Goal: Use online tool/utility: Utilize a website feature to perform a specific function

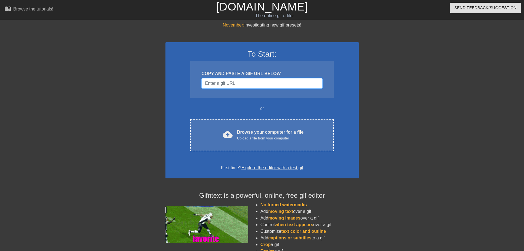
click at [229, 81] on input "Username" at bounding box center [261, 83] width 121 height 10
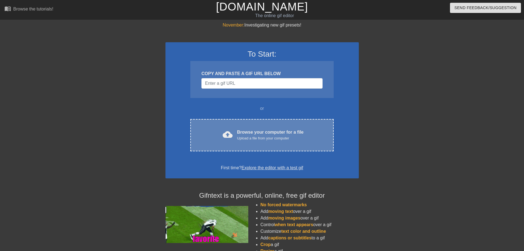
click at [227, 136] on span "cloud_upload" at bounding box center [227, 134] width 10 height 10
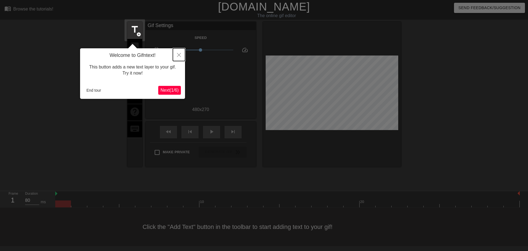
click at [178, 56] on icon "Close" at bounding box center [179, 55] width 4 height 4
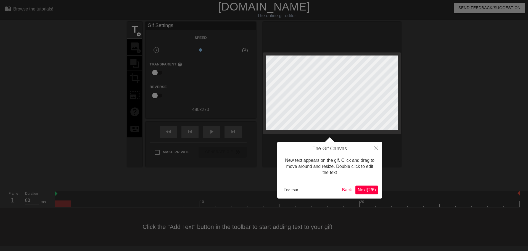
click at [367, 190] on span "Next ( 2 / 6 )" at bounding box center [366, 189] width 18 height 5
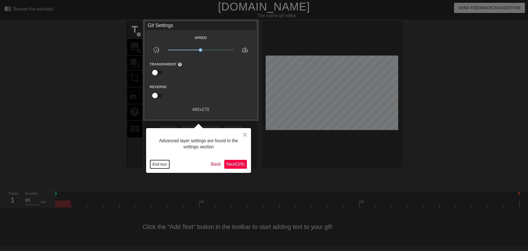
click at [164, 164] on button "End tour" at bounding box center [159, 164] width 19 height 8
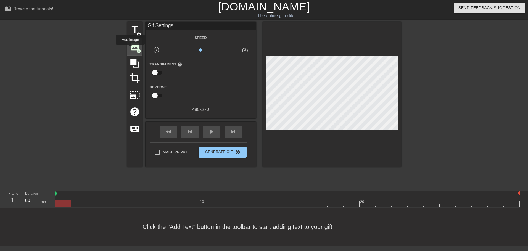
click at [130, 49] on span "image" at bounding box center [134, 46] width 10 height 10
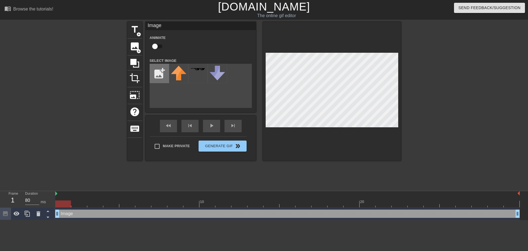
click at [158, 75] on input "file" at bounding box center [159, 73] width 19 height 19
click at [163, 76] on input "file" at bounding box center [159, 73] width 19 height 19
click at [162, 75] on input "file" at bounding box center [159, 73] width 19 height 19
type input "C:\fakepath\rolo_hardhat-removebg-preview.png"
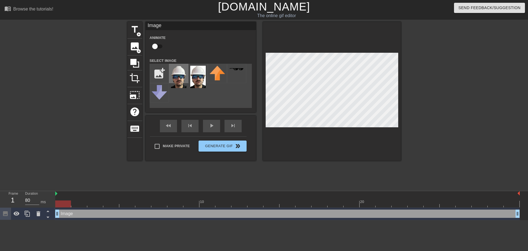
click at [177, 74] on img at bounding box center [178, 77] width 15 height 22
click at [37, 214] on icon at bounding box center [38, 213] width 4 height 5
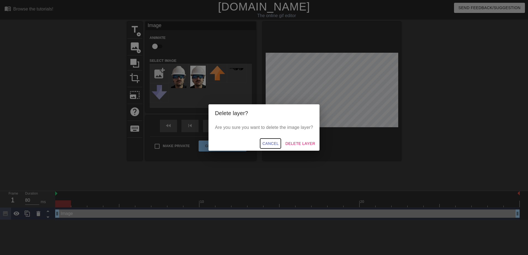
click at [268, 142] on span "Cancel" at bounding box center [270, 143] width 16 height 7
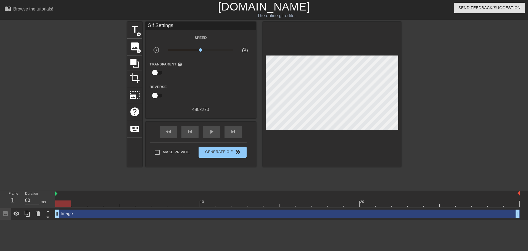
click at [62, 201] on div at bounding box center [63, 203] width 16 height 7
click at [39, 214] on icon at bounding box center [38, 213] width 4 height 5
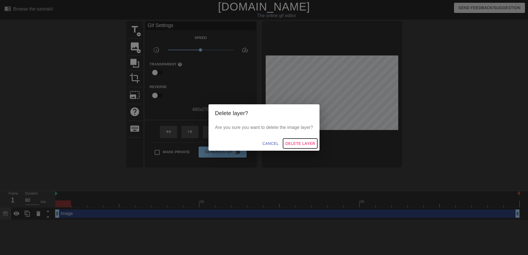
click at [302, 143] on span "Delete Layer" at bounding box center [300, 143] width 30 height 7
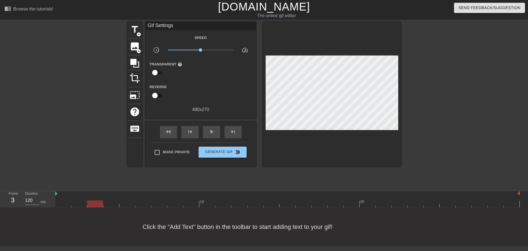
click at [98, 205] on div at bounding box center [287, 203] width 464 height 7
click at [128, 206] on div at bounding box center [287, 203] width 464 height 7
click at [167, 205] on div at bounding box center [287, 203] width 464 height 7
click at [180, 206] on div at bounding box center [287, 203] width 464 height 7
click at [198, 207] on div at bounding box center [287, 203] width 464 height 7
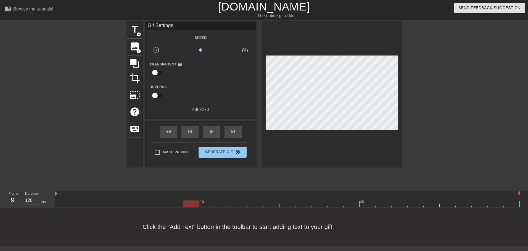
click at [216, 207] on div at bounding box center [287, 203] width 464 height 7
click at [244, 203] on div at bounding box center [287, 203] width 464 height 7
click at [227, 207] on div at bounding box center [287, 203] width 464 height 7
click at [236, 205] on div at bounding box center [287, 203] width 464 height 7
click at [133, 47] on span "image" at bounding box center [134, 46] width 10 height 10
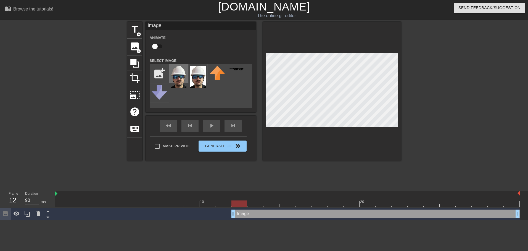
click at [177, 78] on img at bounding box center [178, 77] width 15 height 22
click at [260, 204] on div at bounding box center [287, 203] width 464 height 7
click at [272, 201] on div at bounding box center [287, 203] width 464 height 7
click at [290, 203] on div at bounding box center [287, 203] width 464 height 7
click at [304, 203] on div at bounding box center [287, 203] width 464 height 7
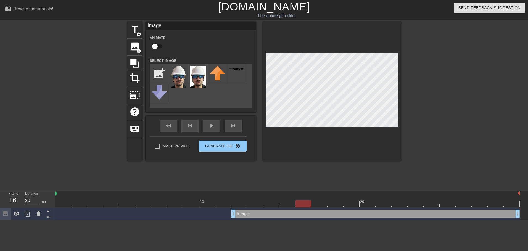
click at [320, 203] on div at bounding box center [287, 203] width 464 height 7
click at [331, 203] on div at bounding box center [287, 203] width 464 height 7
click at [351, 200] on div at bounding box center [351, 200] width 16 height 7
click at [368, 204] on div at bounding box center [287, 203] width 464 height 7
click at [384, 205] on div at bounding box center [287, 203] width 464 height 7
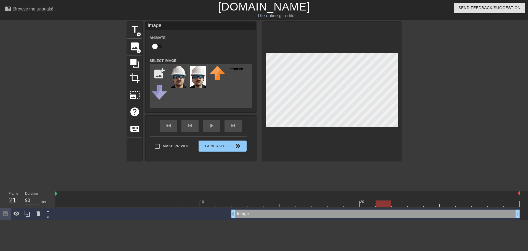
click at [395, 205] on div at bounding box center [287, 203] width 464 height 7
click at [411, 204] on div at bounding box center [287, 203] width 464 height 7
click at [427, 203] on div at bounding box center [287, 203] width 464 height 7
click at [446, 201] on div at bounding box center [287, 203] width 464 height 7
click at [462, 198] on div at bounding box center [463, 200] width 16 height 7
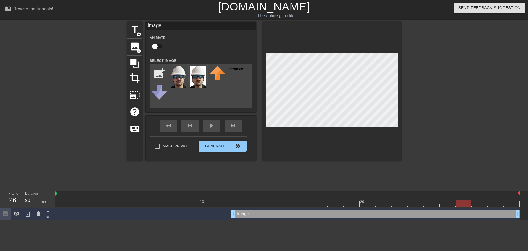
click at [476, 202] on div at bounding box center [287, 203] width 464 height 7
click at [489, 203] on div at bounding box center [287, 203] width 464 height 7
click at [508, 203] on div at bounding box center [287, 203] width 464 height 7
click at [60, 197] on div at bounding box center [63, 200] width 16 height 7
drag, startPoint x: 62, startPoint y: 204, endPoint x: 255, endPoint y: 200, distance: 193.2
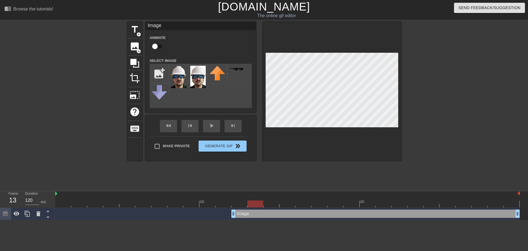
click at [255, 200] on div "10 20" at bounding box center [287, 199] width 464 height 16
click at [269, 201] on div at bounding box center [287, 203] width 464 height 7
click at [290, 205] on div at bounding box center [287, 203] width 464 height 7
click at [302, 199] on div at bounding box center [303, 200] width 16 height 7
click at [313, 206] on div at bounding box center [287, 203] width 464 height 7
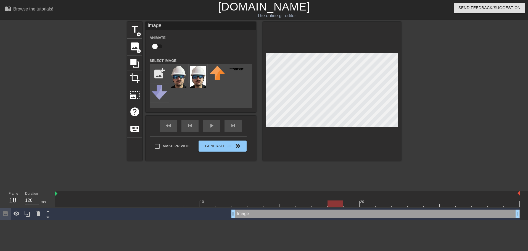
click at [339, 205] on div at bounding box center [287, 203] width 464 height 7
click at [351, 201] on div at bounding box center [287, 203] width 464 height 7
click at [371, 204] on div at bounding box center [287, 203] width 464 height 7
click at [383, 206] on div at bounding box center [287, 203] width 464 height 7
drag, startPoint x: 382, startPoint y: 203, endPoint x: 239, endPoint y: 199, distance: 143.3
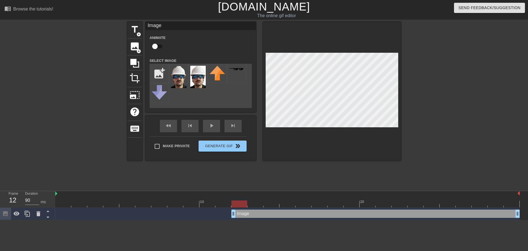
click at [239, 199] on div "10 20" at bounding box center [287, 199] width 464 height 16
type input "80"
drag, startPoint x: 232, startPoint y: 204, endPoint x: 66, endPoint y: 206, distance: 166.4
click at [66, 206] on div at bounding box center [63, 203] width 16 height 7
click at [226, 147] on button "Generate Gif double_arrow" at bounding box center [222, 145] width 48 height 11
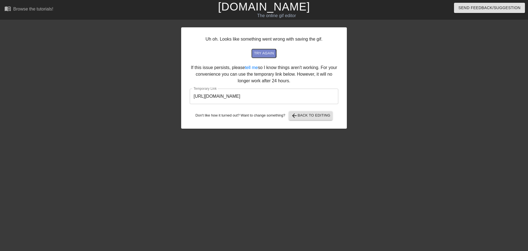
click at [258, 54] on span "try again" at bounding box center [264, 53] width 20 height 6
drag, startPoint x: 209, startPoint y: 67, endPoint x: 291, endPoint y: 69, distance: 82.3
click at [291, 69] on div "Uh oh. Looks like something went wrong with saving the gif. try again If this i…" at bounding box center [264, 77] width 166 height 101
click at [292, 68] on div "Uh oh. Looks like something went wrong with saving the gif. try again If this i…" at bounding box center [264, 77] width 166 height 101
click at [247, 68] on link "tell me" at bounding box center [251, 67] width 13 height 5
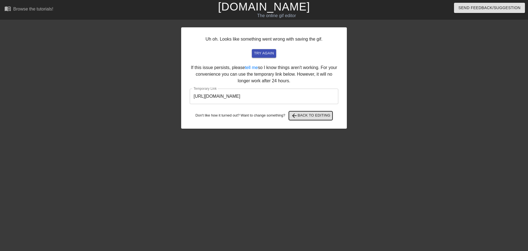
click at [305, 117] on span "arrow_back Back to Editing" at bounding box center [310, 115] width 39 height 7
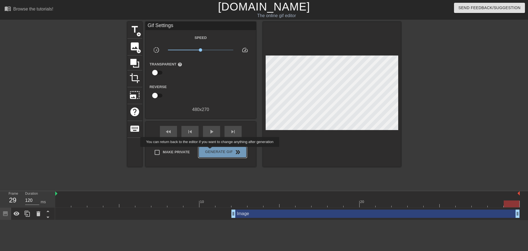
click at [210, 151] on span "Generate Gif double_arrow" at bounding box center [222, 152] width 43 height 7
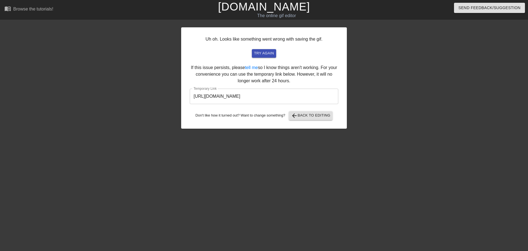
click at [218, 98] on input "[URL][DOMAIN_NAME]" at bounding box center [264, 96] width 148 height 15
click at [296, 118] on span "arrow_back" at bounding box center [294, 115] width 7 height 7
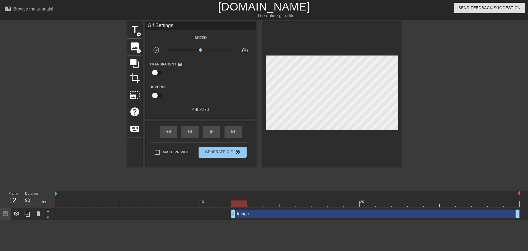
click at [237, 203] on div at bounding box center [287, 203] width 464 height 7
click at [221, 204] on div at bounding box center [287, 203] width 464 height 7
click at [237, 202] on div at bounding box center [287, 203] width 464 height 7
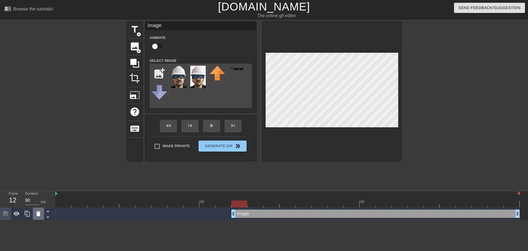
click at [39, 213] on icon at bounding box center [38, 213] width 4 height 5
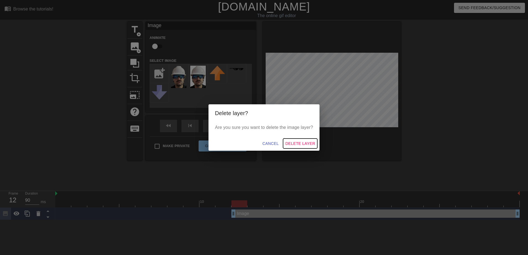
click at [293, 143] on span "Delete Layer" at bounding box center [300, 143] width 30 height 7
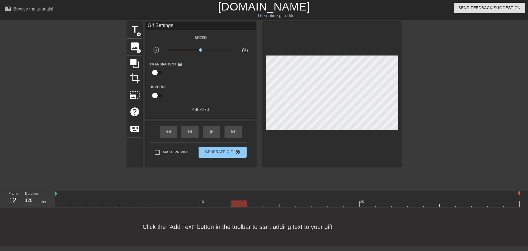
click at [253, 203] on div at bounding box center [287, 203] width 464 height 7
click at [277, 202] on div at bounding box center [287, 203] width 464 height 7
click at [315, 204] on div at bounding box center [287, 203] width 464 height 7
click at [232, 206] on div at bounding box center [287, 203] width 464 height 7
click at [220, 205] on div at bounding box center [287, 203] width 464 height 7
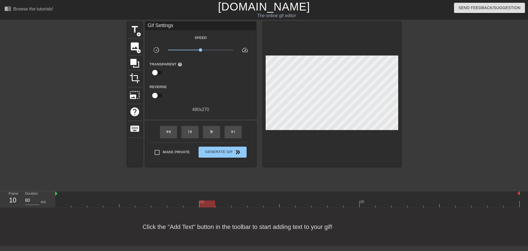
click at [207, 206] on div at bounding box center [287, 203] width 464 height 7
click at [220, 205] on div at bounding box center [287, 203] width 464 height 7
click at [242, 205] on div at bounding box center [287, 203] width 464 height 7
click at [221, 203] on div at bounding box center [287, 203] width 464 height 7
click at [240, 202] on div at bounding box center [287, 203] width 464 height 7
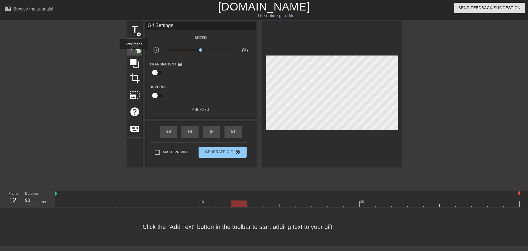
click at [136, 49] on span "add_circle" at bounding box center [138, 51] width 5 height 5
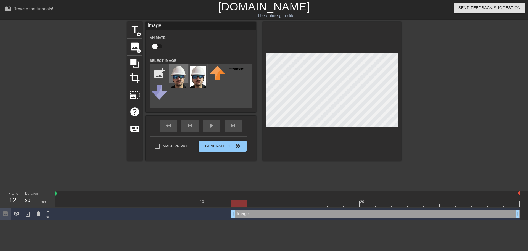
click at [177, 78] on img at bounding box center [178, 77] width 15 height 22
click at [256, 202] on div at bounding box center [287, 203] width 464 height 7
click at [273, 203] on div at bounding box center [287, 203] width 464 height 7
type input "80"
click at [289, 201] on div at bounding box center [287, 203] width 464 height 7
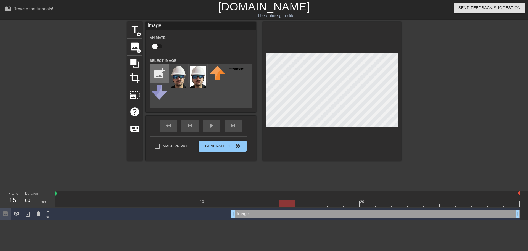
click at [153, 72] on input "file" at bounding box center [159, 73] width 19 height 19
type input "C:\fakepath\Screenshot_2025-09-02_150319-removebg-preview.png"
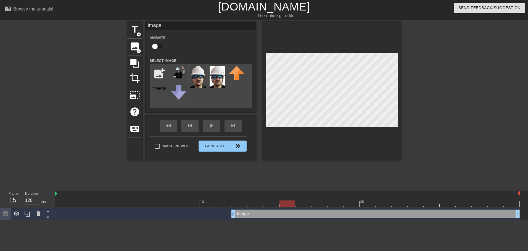
click at [299, 206] on div at bounding box center [287, 203] width 464 height 7
click at [174, 74] on img at bounding box center [178, 72] width 15 height 13
click at [268, 45] on div at bounding box center [332, 91] width 138 height 139
click at [407, 167] on div "title add_circle image add_circle crop photo_size_select_large help keyboard Im…" at bounding box center [264, 105] width 528 height 166
click at [286, 206] on div at bounding box center [287, 203] width 464 height 7
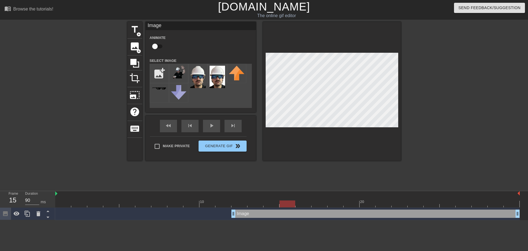
click at [273, 205] on div at bounding box center [287, 203] width 464 height 7
click at [292, 205] on div at bounding box center [287, 203] width 464 height 7
type input "90"
click at [240, 204] on div at bounding box center [287, 203] width 464 height 7
click at [39, 213] on icon at bounding box center [38, 213] width 7 height 7
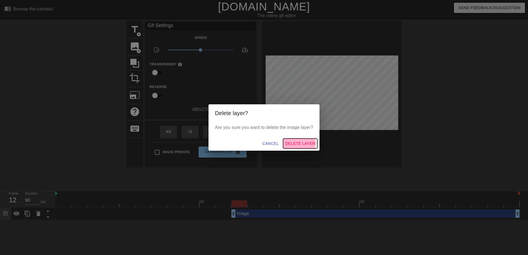
click at [296, 143] on span "Delete Layer" at bounding box center [300, 143] width 30 height 7
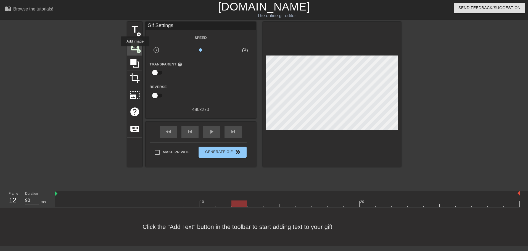
click at [135, 50] on span "image" at bounding box center [134, 46] width 10 height 10
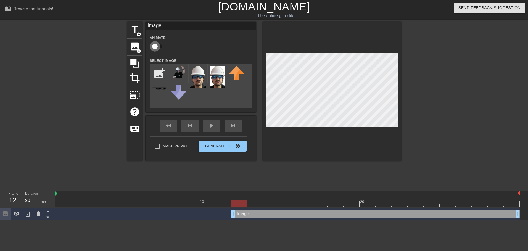
click at [161, 47] on input "checkbox" at bounding box center [154, 46] width 31 height 10
checkbox input "true"
click at [197, 74] on img at bounding box center [197, 77] width 15 height 22
click at [258, 202] on div at bounding box center [287, 203] width 464 height 7
click at [273, 202] on div at bounding box center [287, 203] width 464 height 7
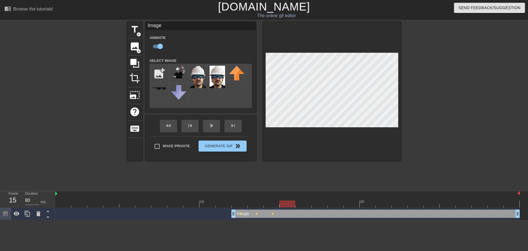
click at [285, 201] on div at bounding box center [287, 203] width 464 height 7
click at [182, 71] on img at bounding box center [178, 72] width 15 height 13
click at [252, 199] on div "menu_book Browse the tutorials! [DOMAIN_NAME] The online gif editor Send Feedba…" at bounding box center [264, 110] width 528 height 220
click at [306, 203] on div at bounding box center [287, 203] width 464 height 7
click at [322, 202] on div at bounding box center [287, 203] width 464 height 7
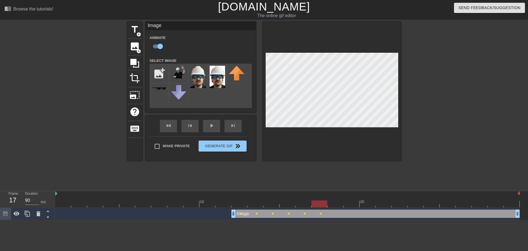
type input "120"
click at [335, 202] on div at bounding box center [287, 203] width 464 height 7
click at [162, 77] on input "file" at bounding box center [159, 73] width 19 height 19
type input "C:\fakepath\Screenshot_2025-09-02_150429-removebg-preview.png"
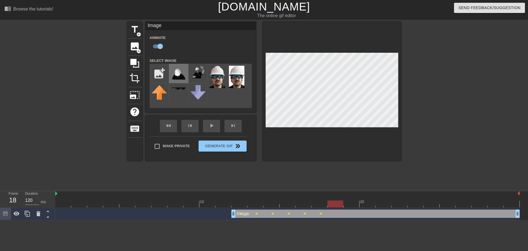
click at [176, 73] on img at bounding box center [178, 73] width 15 height 14
click at [314, 200] on div at bounding box center [287, 203] width 464 height 7
click at [303, 207] on div at bounding box center [287, 203] width 464 height 7
click at [289, 207] on div at bounding box center [287, 203] width 464 height 7
click at [316, 204] on div at bounding box center [287, 203] width 464 height 7
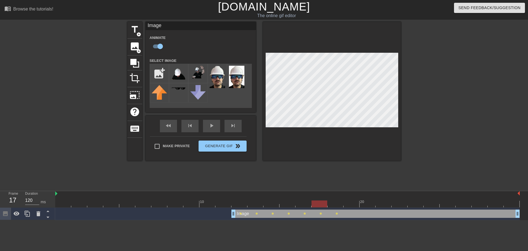
click at [335, 207] on div at bounding box center [287, 203] width 464 height 7
click at [256, 206] on div at bounding box center [287, 203] width 464 height 7
click at [243, 206] on div at bounding box center [287, 203] width 464 height 7
click at [219, 75] on img at bounding box center [216, 77] width 15 height 22
click at [256, 205] on div at bounding box center [287, 203] width 464 height 7
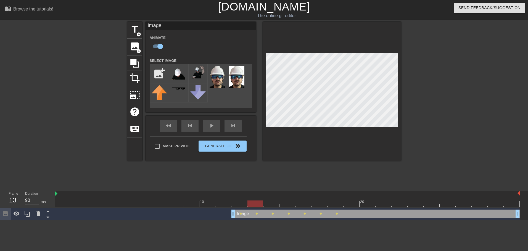
click at [273, 206] on div at bounding box center [287, 203] width 464 height 7
click at [287, 205] on div at bounding box center [287, 203] width 464 height 7
click at [304, 205] on div at bounding box center [287, 203] width 464 height 7
click at [321, 204] on div at bounding box center [287, 203] width 464 height 7
click at [337, 203] on div at bounding box center [287, 203] width 464 height 7
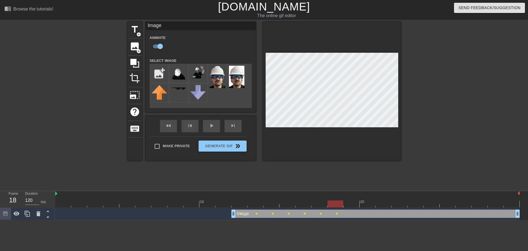
type input "80"
click at [290, 203] on div at bounding box center [287, 203] width 464 height 7
click at [42, 217] on div at bounding box center [38, 214] width 11 height 12
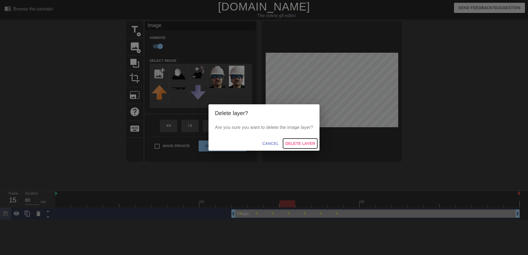
click at [296, 144] on span "Delete Layer" at bounding box center [300, 143] width 30 height 7
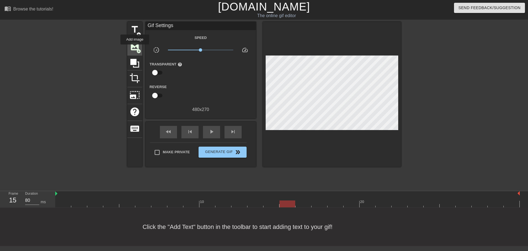
click at [135, 48] on span "image" at bounding box center [134, 46] width 10 height 10
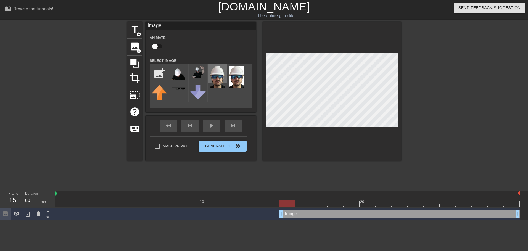
click at [216, 82] on img at bounding box center [216, 77] width 15 height 22
click at [158, 44] on input "checkbox" at bounding box center [154, 46] width 31 height 10
checkbox input "true"
click at [304, 203] on div at bounding box center [287, 203] width 464 height 7
type input "90"
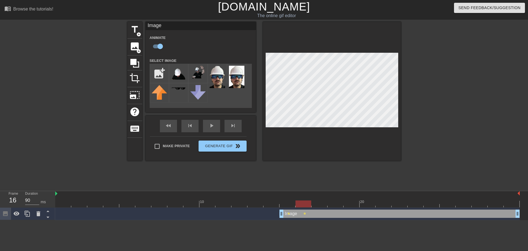
drag, startPoint x: 317, startPoint y: 203, endPoint x: 318, endPoint y: 200, distance: 3.0
click at [317, 203] on div at bounding box center [287, 203] width 464 height 7
click at [211, 125] on div "fast_rewind skip_previous play_arrow skip_next" at bounding box center [201, 126] width 90 height 21
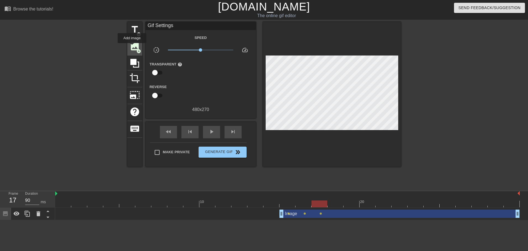
click at [132, 47] on span "image" at bounding box center [134, 46] width 10 height 10
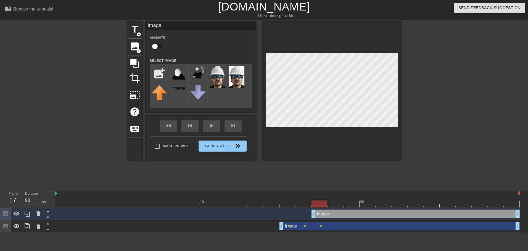
click at [154, 45] on input "checkbox" at bounding box center [154, 46] width 31 height 10
checkbox input "true"
drag, startPoint x: 313, startPoint y: 214, endPoint x: 322, endPoint y: 214, distance: 9.1
click at [322, 214] on div "Image drag_handle drag_handle" at bounding box center [287, 213] width 464 height 8
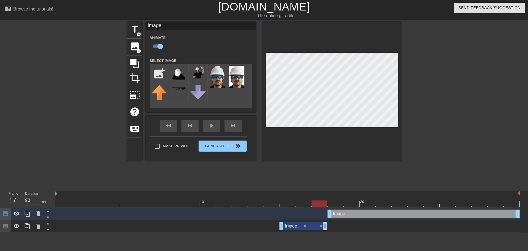
drag, startPoint x: 517, startPoint y: 226, endPoint x: 328, endPoint y: 226, distance: 188.5
click at [328, 226] on div "Image drag_handle drag_handle lens lens lens" at bounding box center [287, 226] width 464 height 8
drag, startPoint x: 318, startPoint y: 203, endPoint x: 332, endPoint y: 202, distance: 13.8
click at [332, 202] on div at bounding box center [335, 203] width 16 height 7
click at [193, 75] on img at bounding box center [197, 72] width 15 height 13
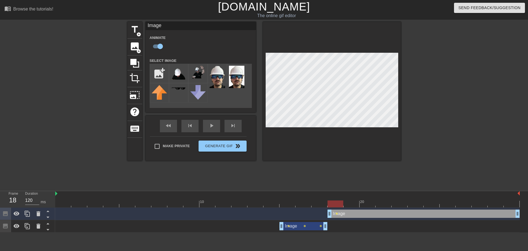
click at [410, 184] on div "title add_circle image add_circle crop photo_size_select_large help keyboard Im…" at bounding box center [264, 105] width 528 height 166
click at [349, 206] on div at bounding box center [287, 203] width 464 height 7
drag, startPoint x: 368, startPoint y: 201, endPoint x: 329, endPoint y: 169, distance: 49.8
click at [368, 201] on div at bounding box center [287, 203] width 464 height 7
click at [178, 77] on img at bounding box center [178, 73] width 15 height 14
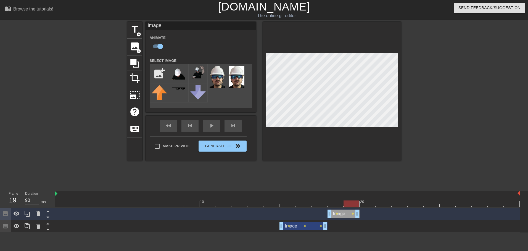
drag, startPoint x: 518, startPoint y: 214, endPoint x: 363, endPoint y: 213, distance: 154.8
click at [363, 213] on div "Image drag_handle drag_handle lens lens" at bounding box center [287, 213] width 464 height 8
click at [213, 126] on div "play_arrow" at bounding box center [211, 126] width 17 height 12
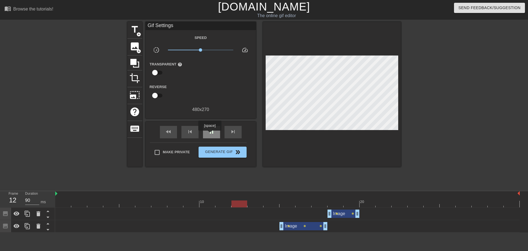
click at [209, 134] on span "pause" at bounding box center [211, 131] width 7 height 7
drag, startPoint x: 357, startPoint y: 214, endPoint x: 366, endPoint y: 214, distance: 8.8
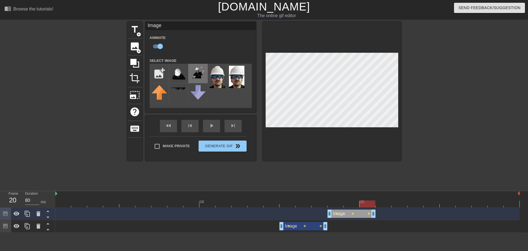
click at [195, 75] on img at bounding box center [197, 72] width 15 height 13
click at [349, 203] on div at bounding box center [287, 203] width 464 height 7
click at [337, 206] on div at bounding box center [287, 203] width 464 height 7
click at [319, 205] on div at bounding box center [287, 203] width 464 height 7
click at [304, 203] on div at bounding box center [287, 203] width 464 height 7
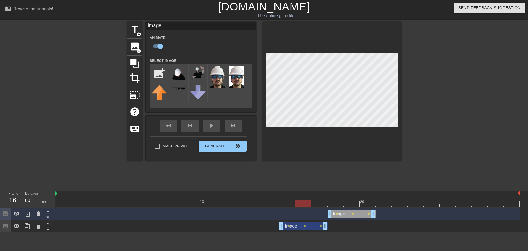
click at [288, 202] on div at bounding box center [287, 203] width 464 height 7
click at [334, 201] on div at bounding box center [287, 203] width 464 height 7
click at [354, 201] on div at bounding box center [287, 203] width 464 height 7
drag, startPoint x: 370, startPoint y: 200, endPoint x: 367, endPoint y: 182, distance: 18.9
click at [370, 201] on div at bounding box center [287, 203] width 464 height 7
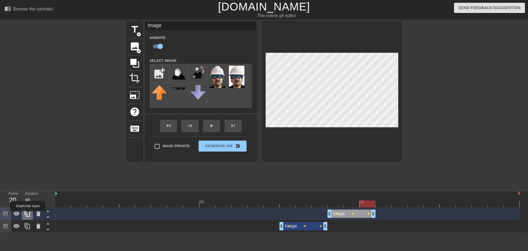
click at [28, 215] on icon at bounding box center [27, 213] width 7 height 7
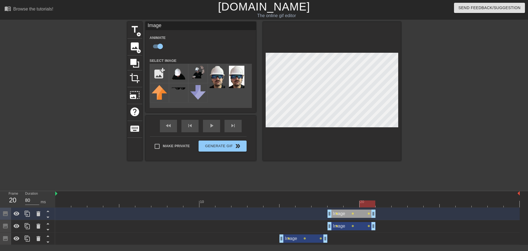
click at [342, 214] on div "Image drag_handle drag_handle" at bounding box center [351, 213] width 48 height 8
drag, startPoint x: 329, startPoint y: 214, endPoint x: 368, endPoint y: 214, distance: 39.5
click at [368, 214] on div "Image drag_handle drag_handle lens" at bounding box center [287, 213] width 464 height 8
drag, startPoint x: 373, startPoint y: 214, endPoint x: 413, endPoint y: 214, distance: 40.3
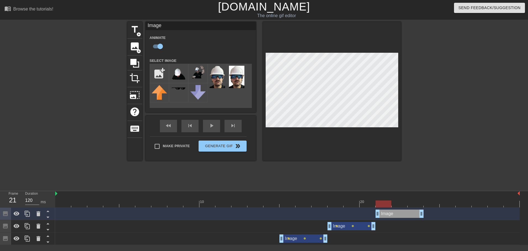
drag, startPoint x: 363, startPoint y: 216, endPoint x: 375, endPoint y: 216, distance: 12.4
click at [388, 204] on div at bounding box center [383, 203] width 16 height 7
click at [402, 204] on div at bounding box center [287, 203] width 464 height 7
click at [384, 204] on div at bounding box center [287, 203] width 464 height 7
click at [180, 76] on img at bounding box center [178, 73] width 15 height 14
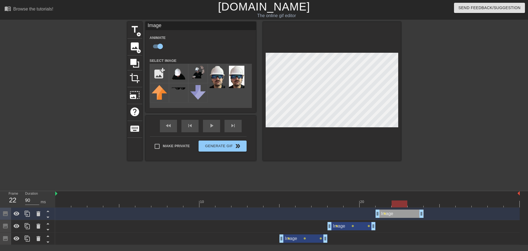
click at [400, 201] on div at bounding box center [287, 203] width 464 height 7
click at [413, 207] on div "10 20" at bounding box center [287, 199] width 464 height 17
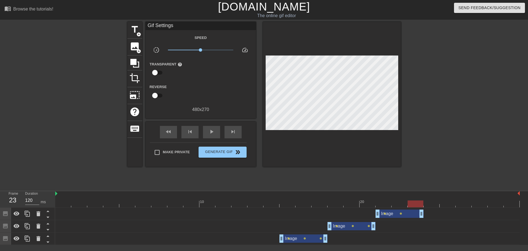
click at [416, 207] on div at bounding box center [287, 203] width 464 height 7
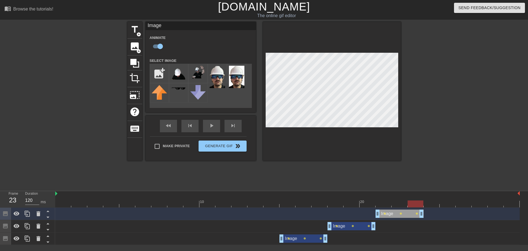
drag, startPoint x: 435, startPoint y: 226, endPoint x: 428, endPoint y: 231, distance: 8.9
click at [436, 226] on div "Image drag_handle drag_handle lens lens lens" at bounding box center [287, 226] width 464 height 8
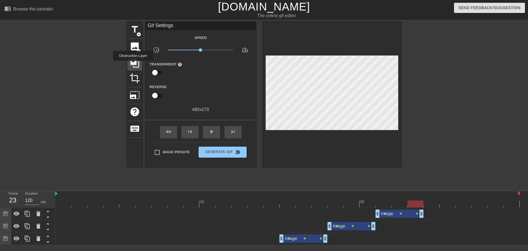
click at [133, 65] on icon at bounding box center [134, 63] width 10 height 10
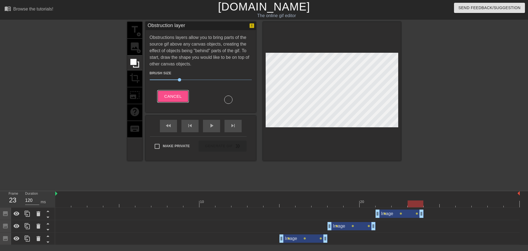
click at [177, 93] on span "Cancel" at bounding box center [172, 96] width 17 height 7
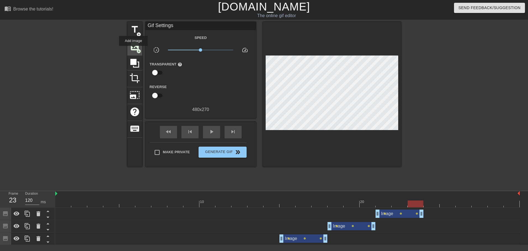
click at [133, 50] on span "image" at bounding box center [134, 46] width 10 height 10
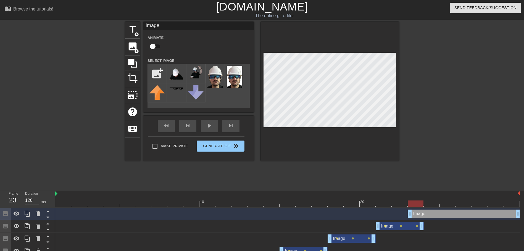
type input "90"
drag, startPoint x: 410, startPoint y: 213, endPoint x: 420, endPoint y: 213, distance: 10.2
click at [420, 213] on div "Image drag_handle drag_handle" at bounding box center [287, 213] width 464 height 8
click at [155, 46] on input "checkbox" at bounding box center [152, 46] width 31 height 10
checkbox input "true"
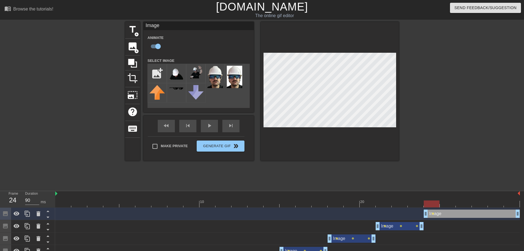
click at [389, 224] on div "Image drag_handle drag_handle" at bounding box center [399, 226] width 48 height 8
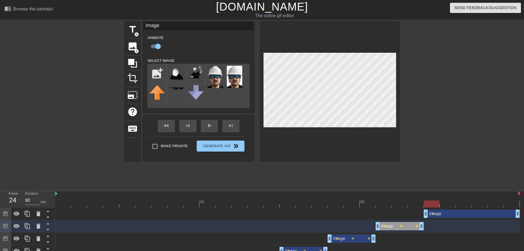
click at [439, 213] on div "Image drag_handle drag_handle" at bounding box center [471, 213] width 96 height 8
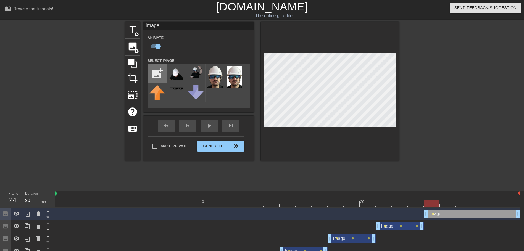
click at [156, 75] on input "file" at bounding box center [157, 73] width 19 height 19
type input "C:\fakepath\Screenshot_2025-09-02_145819-removebg-preview.png"
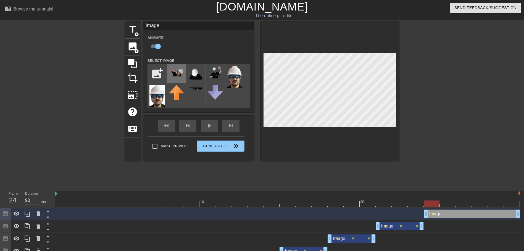
click at [174, 75] on img at bounding box center [176, 71] width 15 height 11
click at [280, 142] on div at bounding box center [330, 91] width 138 height 139
click at [385, 45] on div at bounding box center [330, 91] width 138 height 139
click at [448, 204] on div at bounding box center [287, 203] width 464 height 7
click at [464, 203] on div at bounding box center [287, 203] width 464 height 7
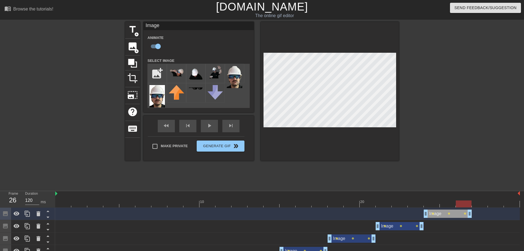
drag, startPoint x: 517, startPoint y: 215, endPoint x: 476, endPoint y: 215, distance: 41.1
click at [476, 215] on div "Image drag_handle drag_handle lens lens lens" at bounding box center [287, 213] width 464 height 8
click at [26, 216] on icon at bounding box center [27, 214] width 5 height 6
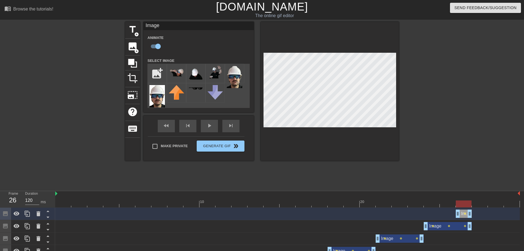
drag, startPoint x: 426, startPoint y: 214, endPoint x: 469, endPoint y: 213, distance: 42.8
drag, startPoint x: 471, startPoint y: 214, endPoint x: 478, endPoint y: 216, distance: 7.6
click at [520, 213] on div "Image drag_handle drag_handle lens Image drag_handle drag_handle lens lens lens…" at bounding box center [289, 239] width 468 height 62
type input "90"
drag, startPoint x: 458, startPoint y: 215, endPoint x: 471, endPoint y: 213, distance: 13.0
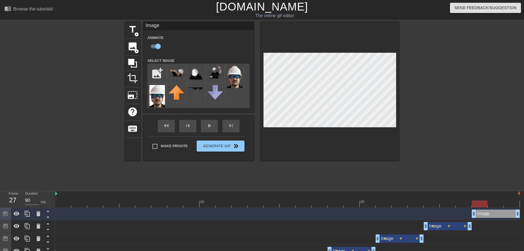
click at [471, 213] on div "Image drag_handle drag_handle" at bounding box center [287, 213] width 464 height 8
click at [157, 73] on input "file" at bounding box center [157, 73] width 19 height 19
type input "C:\fakepath\Screenshot_2025-09-02_151013-removebg-preview.png"
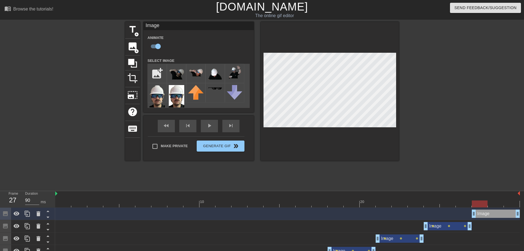
click at [477, 203] on div at bounding box center [479, 203] width 16 height 7
click at [173, 75] on img at bounding box center [176, 73] width 15 height 14
click at [493, 203] on div at bounding box center [287, 203] width 464 height 7
click at [511, 199] on div at bounding box center [511, 200] width 16 height 7
click at [205, 129] on div "play_arrow" at bounding box center [209, 126] width 17 height 12
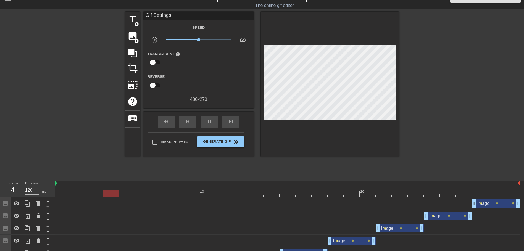
scroll to position [20, 0]
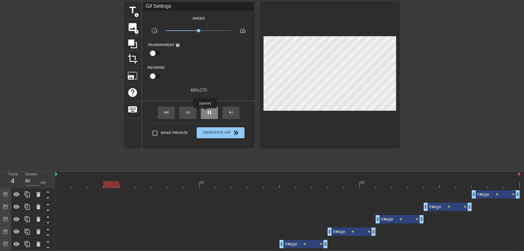
click at [205, 112] on div "pause" at bounding box center [209, 113] width 17 height 12
click at [249, 182] on div at bounding box center [287, 184] width 464 height 7
type input "90"
drag, startPoint x: 280, startPoint y: 243, endPoint x: 270, endPoint y: 243, distance: 9.7
click at [131, 30] on span "image" at bounding box center [132, 27] width 10 height 10
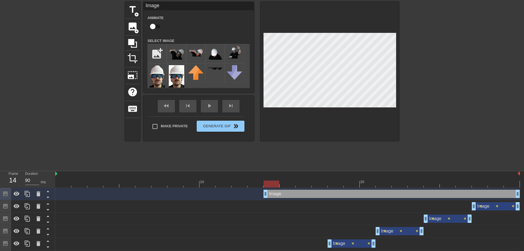
click at [333, 245] on div "Image drag_handle drag_handle" at bounding box center [351, 243] width 48 height 8
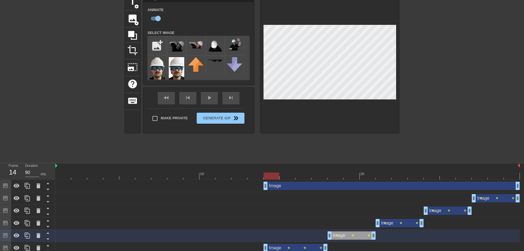
scroll to position [32, 0]
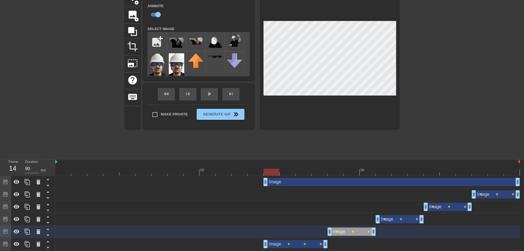
click at [272, 243] on div "Image drag_handle drag_handle" at bounding box center [295, 244] width 64 height 8
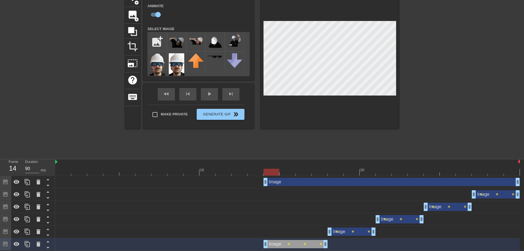
click at [277, 182] on div "Image drag_handle drag_handle" at bounding box center [391, 182] width 256 height 8
checkbox input "false"
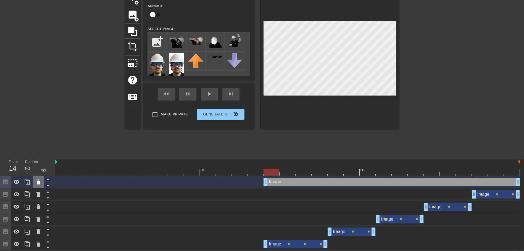
click at [38, 182] on icon at bounding box center [38, 181] width 4 height 5
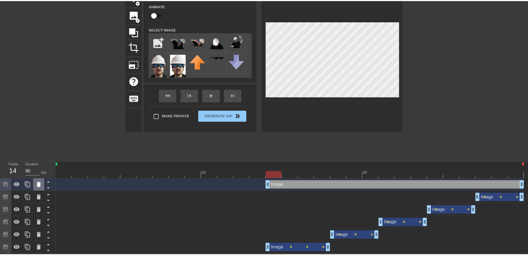
scroll to position [28, 0]
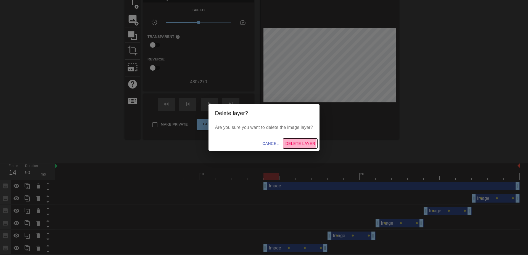
click at [298, 142] on span "Delete Layer" at bounding box center [300, 143] width 30 height 7
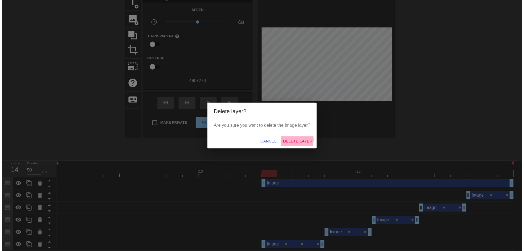
scroll to position [20, 0]
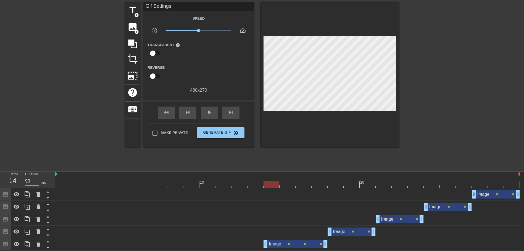
click at [272, 244] on div "Image drag_handle drag_handle" at bounding box center [295, 244] width 64 height 8
click at [251, 246] on div "Image drag_handle drag_handle lens lens lens lens" at bounding box center [287, 244] width 464 height 8
click at [254, 184] on div at bounding box center [287, 184] width 464 height 7
drag, startPoint x: 263, startPoint y: 243, endPoint x: 253, endPoint y: 243, distance: 10.8
drag, startPoint x: 249, startPoint y: 244, endPoint x: 240, endPoint y: 245, distance: 8.8
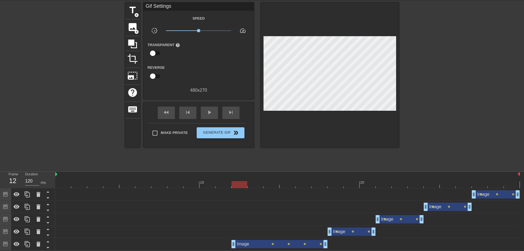
click at [222, 183] on div at bounding box center [287, 184] width 464 height 7
click at [239, 182] on div at bounding box center [287, 184] width 464 height 7
click at [256, 245] on div "Image drag_handle drag_handle" at bounding box center [279, 244] width 96 height 8
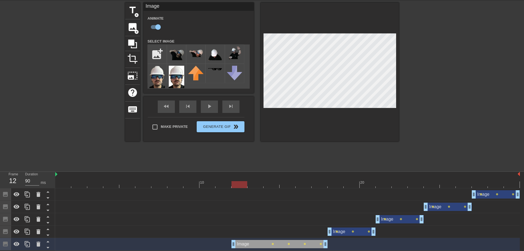
click at [240, 240] on div "Image drag_handle drag_handle" at bounding box center [279, 244] width 96 height 8
drag, startPoint x: 325, startPoint y: 243, endPoint x: 281, endPoint y: 243, distance: 43.9
click at [281, 243] on div "Image drag_handle drag_handle lens" at bounding box center [287, 244] width 464 height 8
click at [233, 184] on div at bounding box center [287, 184] width 464 height 7
click at [255, 187] on div at bounding box center [287, 184] width 464 height 7
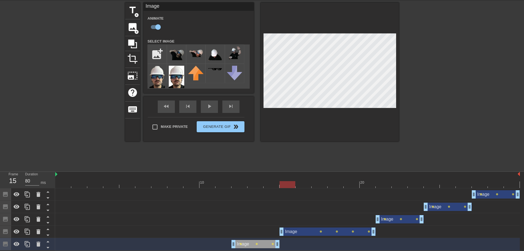
drag, startPoint x: 328, startPoint y: 231, endPoint x: 284, endPoint y: 231, distance: 44.2
click at [294, 119] on div at bounding box center [330, 71] width 138 height 139
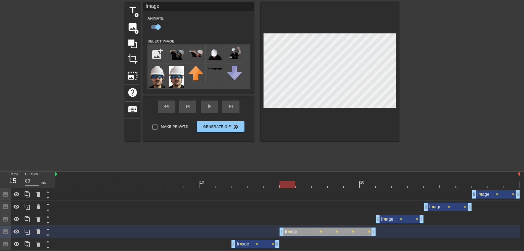
click at [286, 126] on div at bounding box center [330, 71] width 138 height 139
click at [381, 113] on div at bounding box center [330, 71] width 138 height 139
click at [304, 232] on div "Image drag_handle drag_handle" at bounding box center [327, 231] width 96 height 8
click at [305, 181] on div at bounding box center [287, 184] width 464 height 7
click at [319, 183] on div at bounding box center [287, 184] width 464 height 7
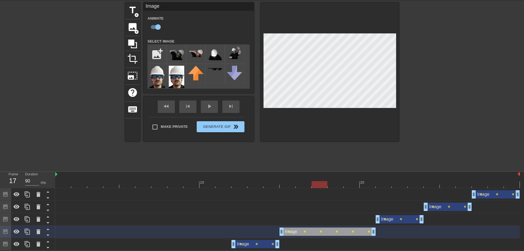
click at [401, 146] on div "title add_circle image add_circle crop photo_size_select_large help keyboard Im…" at bounding box center [262, 85] width 524 height 166
drag, startPoint x: 373, startPoint y: 233, endPoint x: 342, endPoint y: 231, distance: 31.5
drag, startPoint x: 377, startPoint y: 219, endPoint x: 347, endPoint y: 221, distance: 29.8
click at [362, 185] on div at bounding box center [287, 184] width 464 height 7
click at [351, 182] on div at bounding box center [287, 184] width 464 height 7
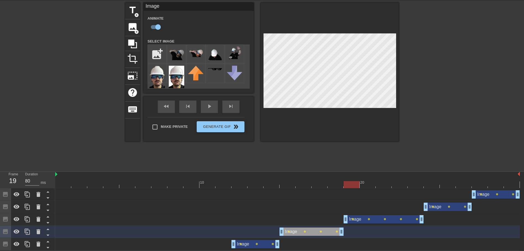
click at [373, 185] on div at bounding box center [287, 184] width 464 height 7
click at [379, 183] on div at bounding box center [287, 184] width 464 height 7
click at [397, 184] on div at bounding box center [287, 184] width 464 height 7
click at [427, 186] on div at bounding box center [287, 184] width 464 height 7
click at [395, 181] on div at bounding box center [287, 184] width 464 height 7
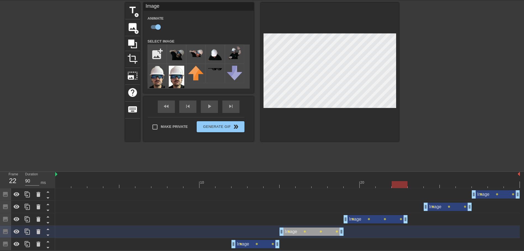
drag, startPoint x: 420, startPoint y: 219, endPoint x: 399, endPoint y: 217, distance: 21.3
drag, startPoint x: 425, startPoint y: 205, endPoint x: 412, endPoint y: 207, distance: 13.3
click at [414, 181] on div at bounding box center [415, 184] width 16 height 7
drag, startPoint x: 430, startPoint y: 184, endPoint x: 417, endPoint y: 185, distance: 12.7
click at [430, 185] on div at bounding box center [287, 184] width 464 height 7
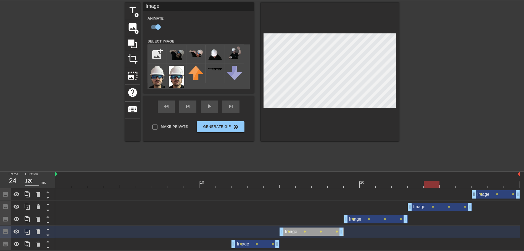
click at [417, 185] on div at bounding box center [287, 184] width 464 height 7
click at [422, 208] on div "Image drag_handle drag_handle" at bounding box center [439, 207] width 64 height 8
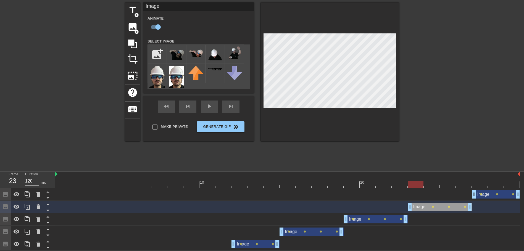
click at [414, 185] on div at bounding box center [415, 184] width 16 height 7
click at [426, 183] on div at bounding box center [287, 184] width 464 height 7
click at [419, 183] on div at bounding box center [287, 184] width 464 height 7
click at [435, 181] on div at bounding box center [287, 184] width 464 height 7
click at [447, 185] on div at bounding box center [287, 184] width 464 height 7
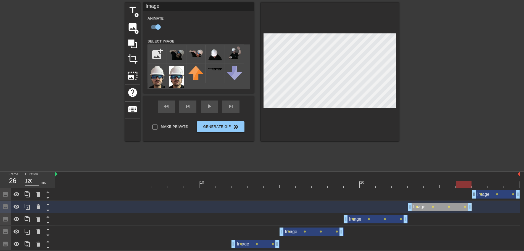
click at [464, 183] on div at bounding box center [287, 184] width 464 height 7
click at [481, 183] on div at bounding box center [287, 184] width 464 height 7
click at [498, 185] on div at bounding box center [287, 184] width 464 height 7
click at [208, 103] on div "fast_rewind skip_previous play_arrow skip_next" at bounding box center [198, 106] width 90 height 21
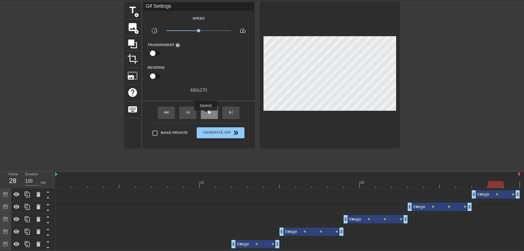
click at [206, 114] on div "play_arrow" at bounding box center [209, 113] width 17 height 12
type input "120"
click at [229, 135] on button "Generate Gif double_arrow" at bounding box center [221, 132] width 48 height 11
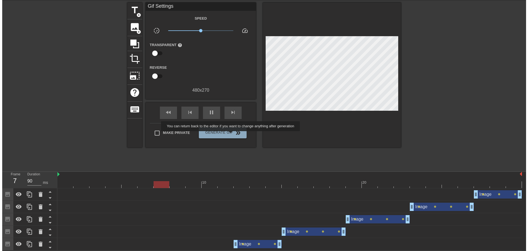
scroll to position [0, 0]
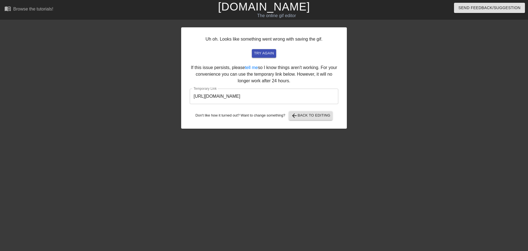
click at [292, 100] on input "[URL][DOMAIN_NAME]" at bounding box center [264, 96] width 148 height 15
